Goal: Navigation & Orientation: Find specific page/section

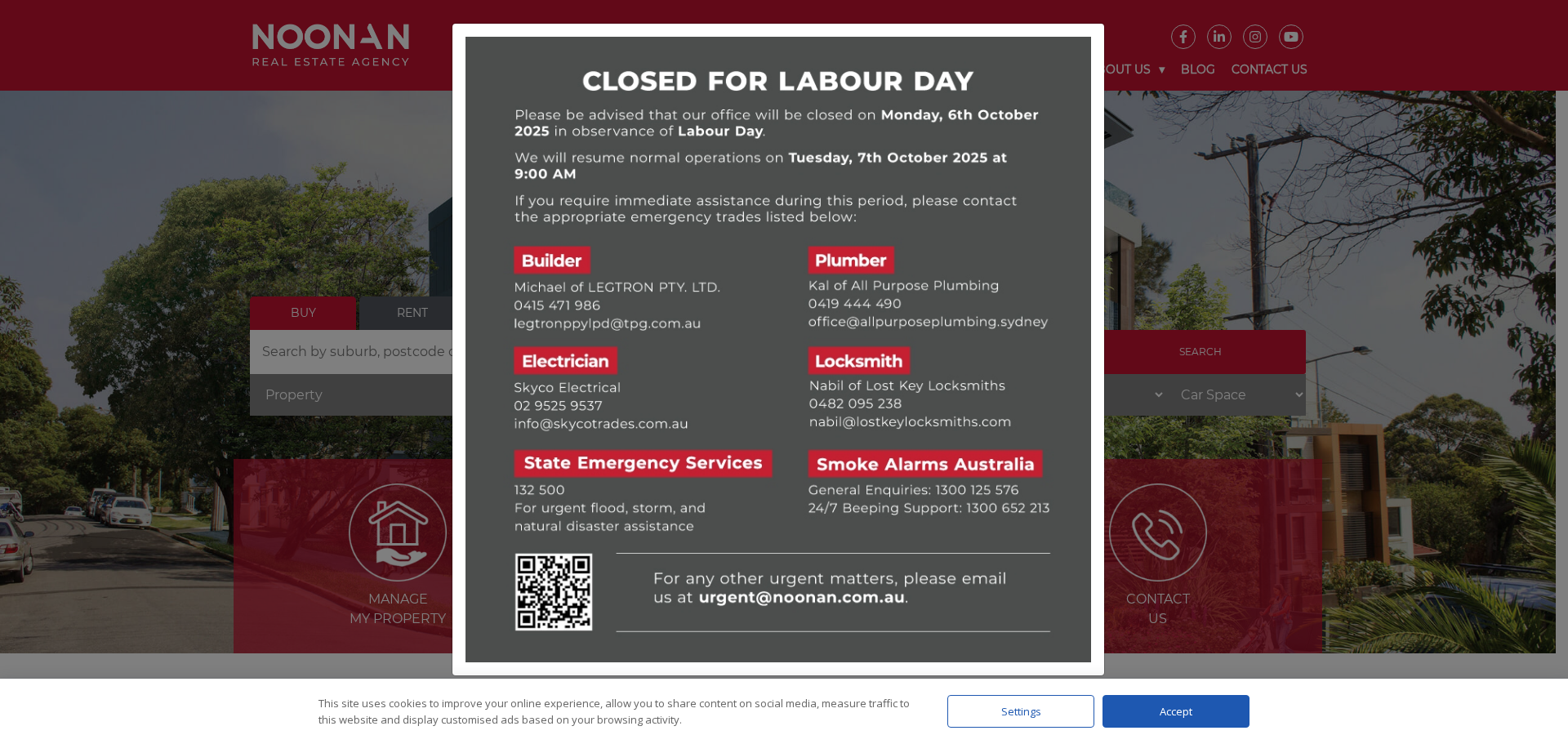
click at [1418, 69] on div at bounding box center [784, 372] width 1568 height 744
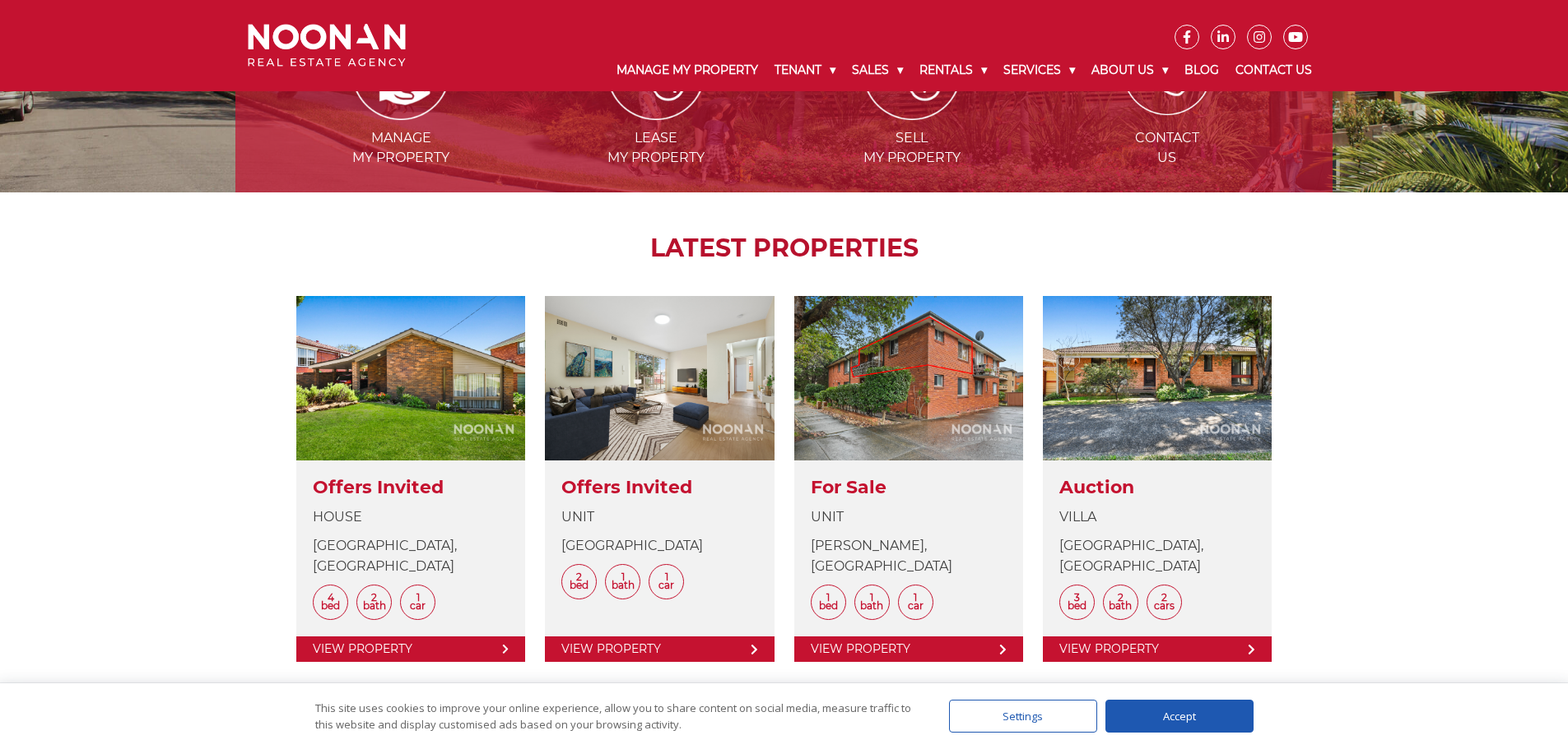
scroll to position [464, 0]
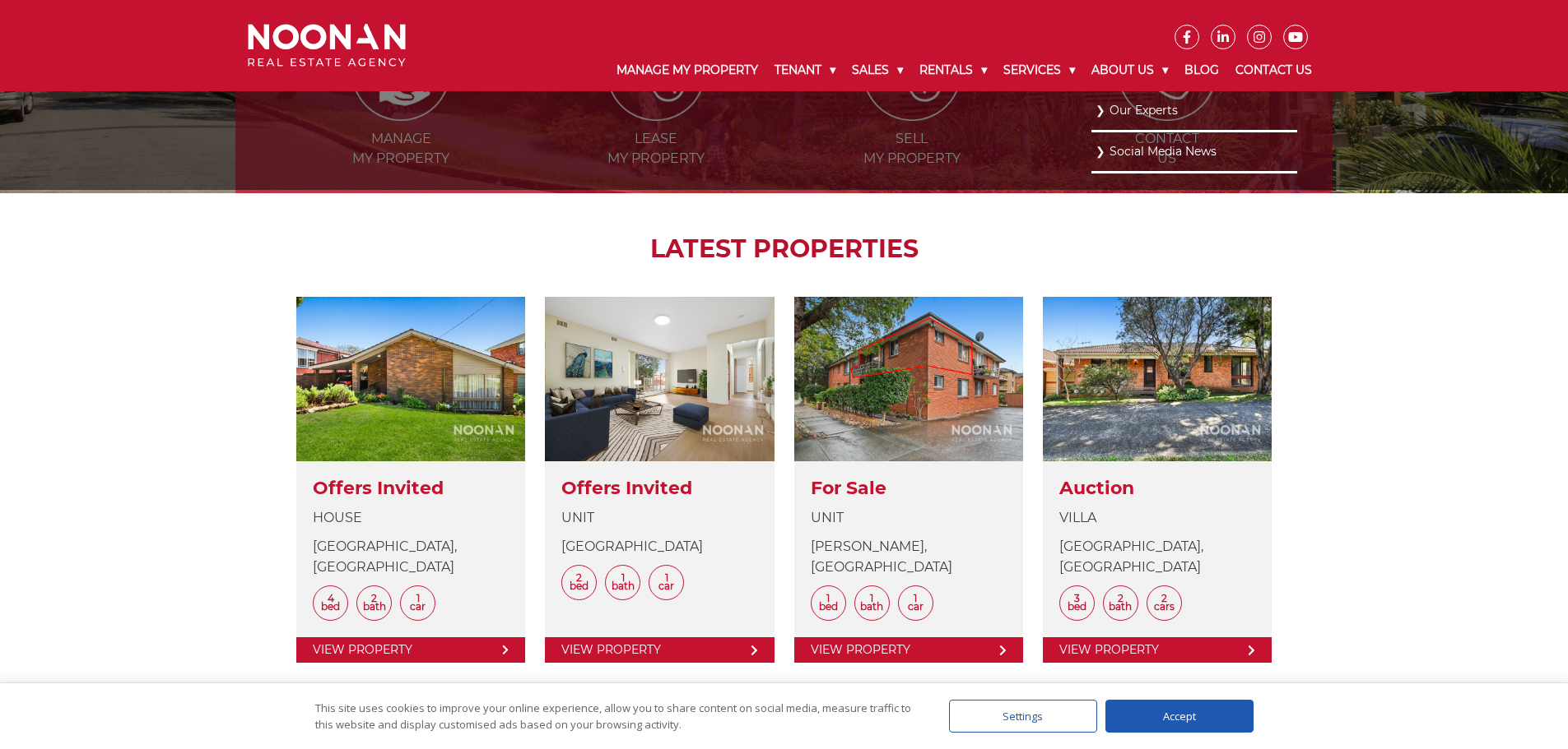
click at [1116, 108] on link "Our Experts" at bounding box center [1195, 111] width 198 height 22
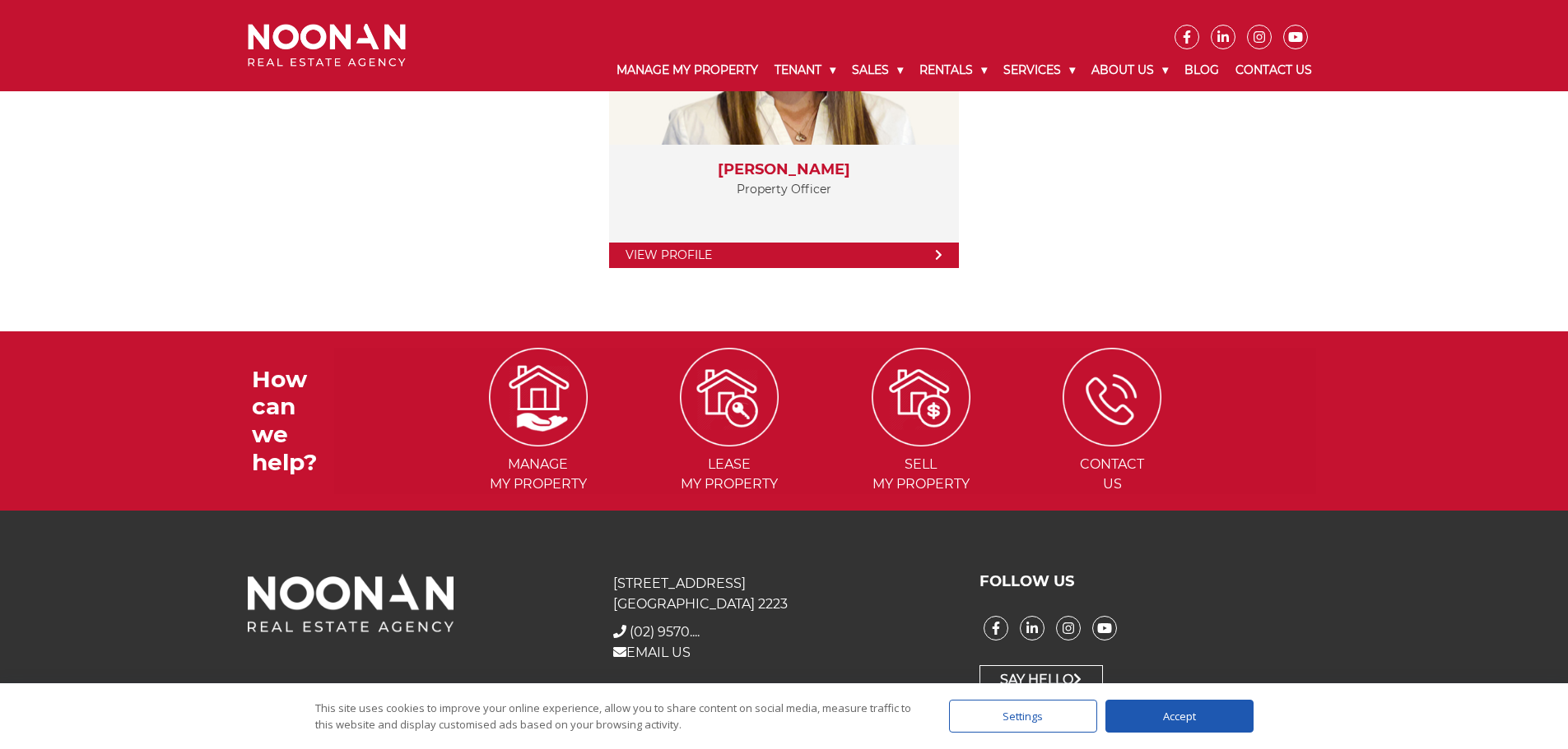
scroll to position [3478, 0]
